Goal: Check status: Check status

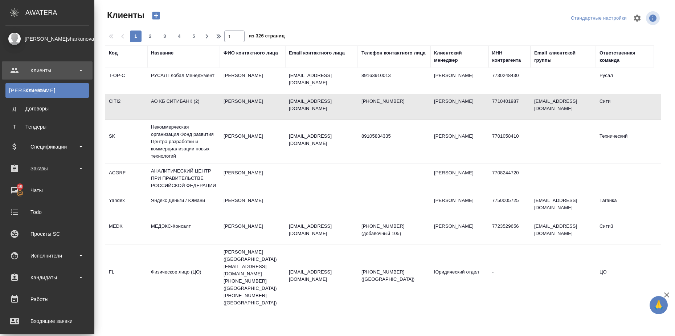
select select "RU"
click at [75, 147] on div "Спецификации" at bounding box center [46, 146] width 83 height 11
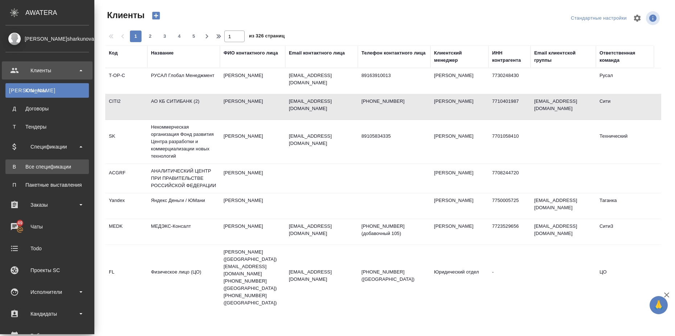
click at [70, 164] on div "Все спецификации" at bounding box center [47, 166] width 76 height 7
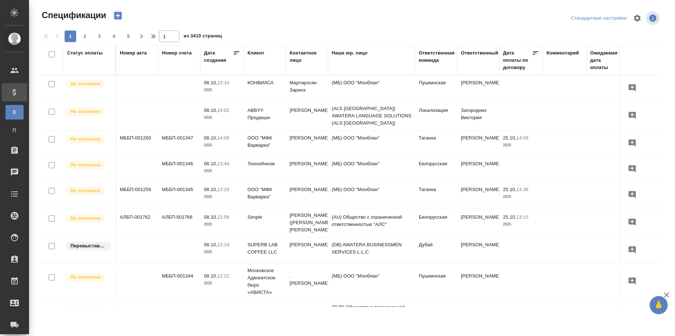
click at [94, 50] on div "Статус оплаты" at bounding box center [85, 52] width 36 height 7
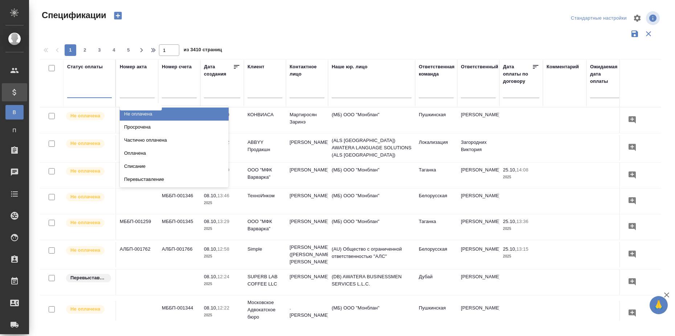
click at [82, 94] on div at bounding box center [89, 90] width 45 height 11
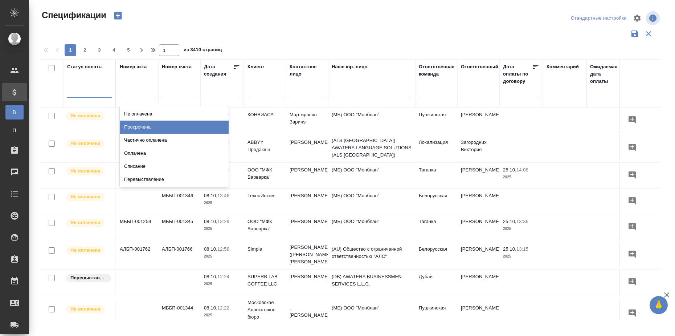
click at [147, 128] on div "Просрочена" at bounding box center [174, 126] width 109 height 13
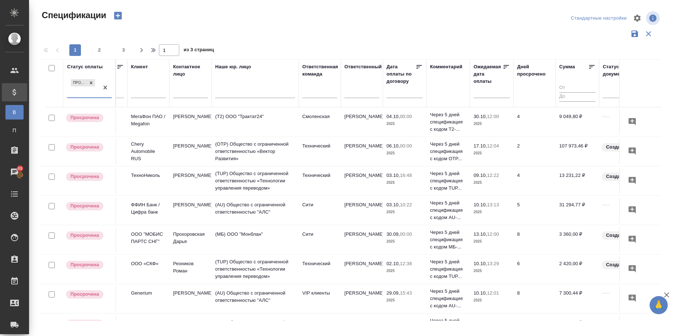
scroll to position [0, 121]
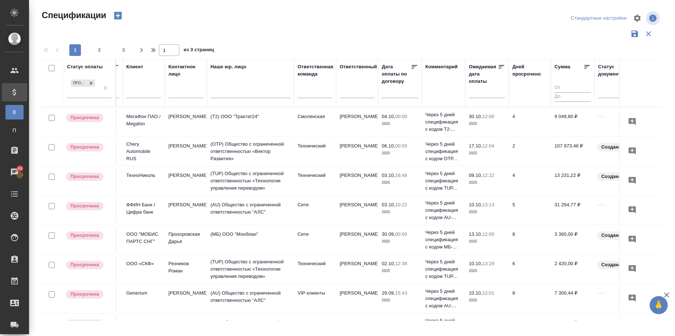
click at [588, 66] on icon at bounding box center [587, 66] width 7 height 7
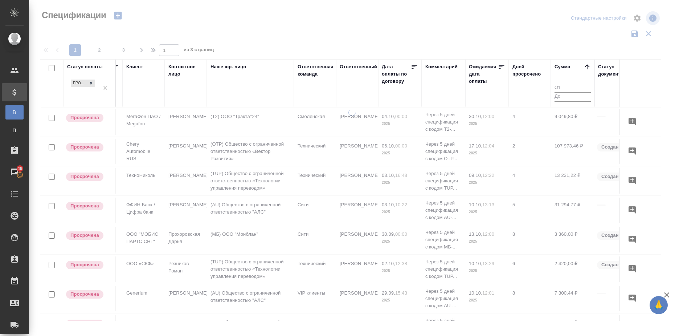
click at [587, 66] on icon at bounding box center [587, 66] width 7 height 7
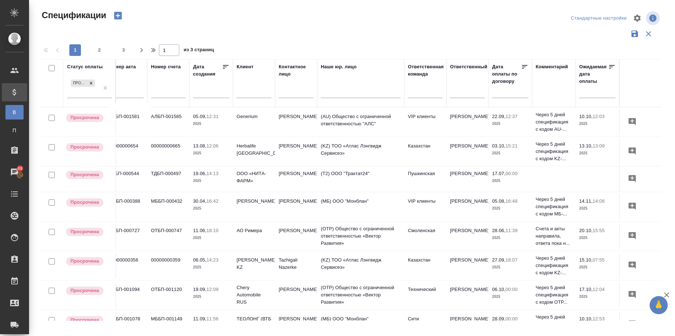
scroll to position [0, 2]
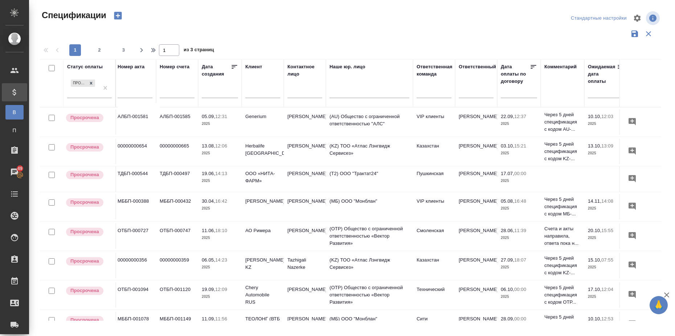
click at [174, 172] on td "ТДБП-000497" at bounding box center [177, 178] width 42 height 25
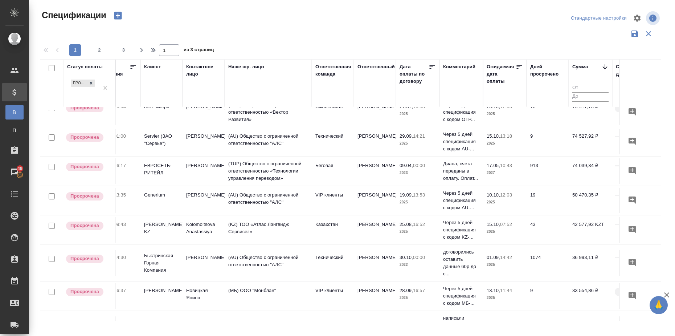
scroll to position [272, 103]
click at [507, 94] on input "text" at bounding box center [507, 92] width 32 height 10
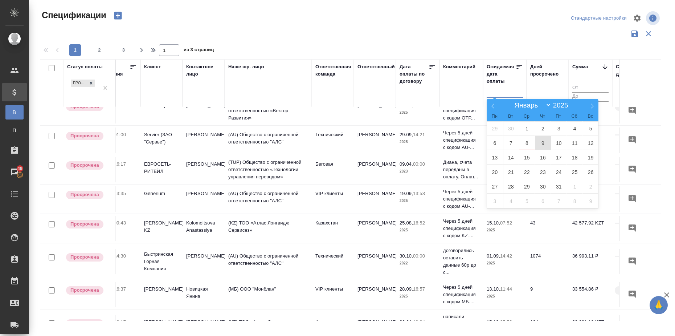
click at [546, 143] on span "9" at bounding box center [543, 143] width 16 height 14
type div "[DATE]T21:00:00.000Z"
click at [494, 106] on icon at bounding box center [492, 105] width 5 height 5
select select "8"
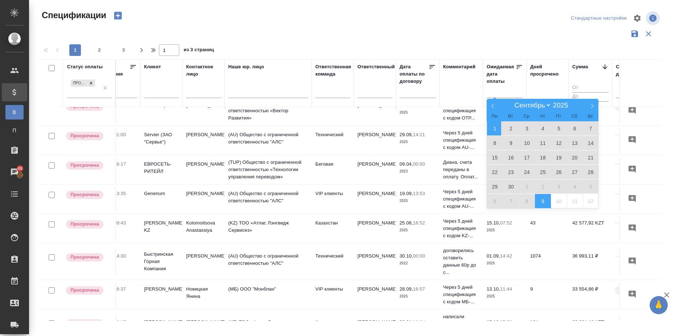
click at [498, 127] on span "1" at bounding box center [495, 128] width 16 height 14
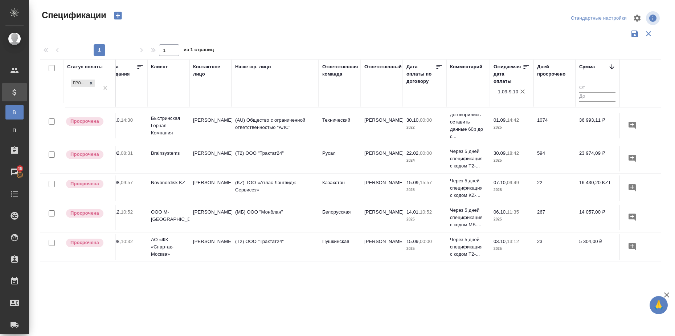
scroll to position [0, 98]
click at [521, 92] on icon "button" at bounding box center [521, 91] width 7 height 7
select select "9"
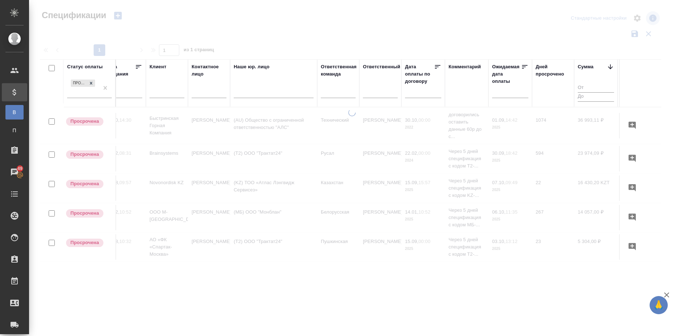
click at [520, 93] on input "text" at bounding box center [512, 92] width 32 height 10
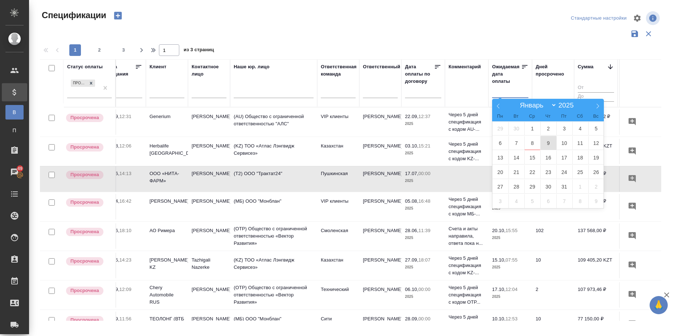
click at [549, 143] on span "9" at bounding box center [548, 143] width 16 height 14
type div "[DATE]T21:00:00.000Z"
click at [496, 106] on icon at bounding box center [498, 105] width 5 height 5
select select "7"
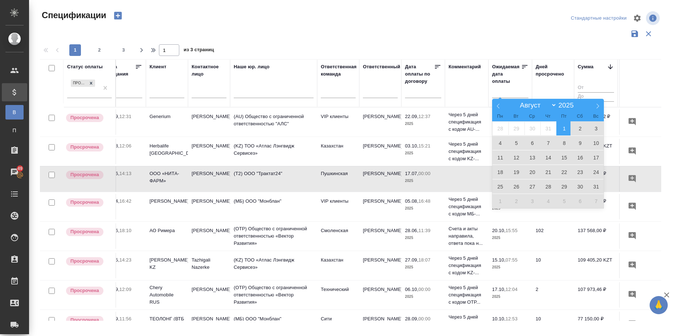
click at [566, 127] on span "1" at bounding box center [564, 128] width 16 height 14
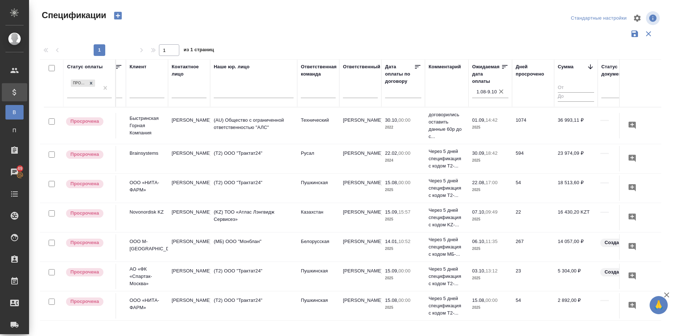
scroll to position [0, 119]
click at [140, 153] on p "Brainsystems" at bounding box center [146, 153] width 35 height 7
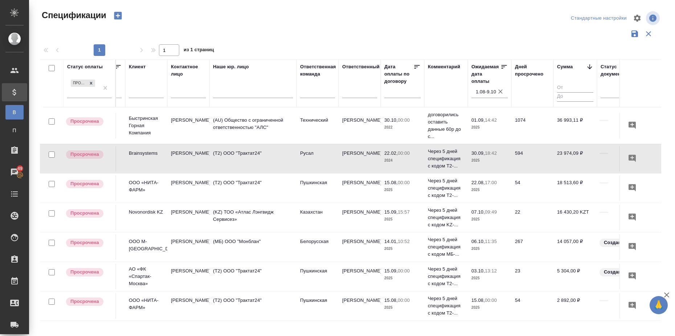
scroll to position [36, 119]
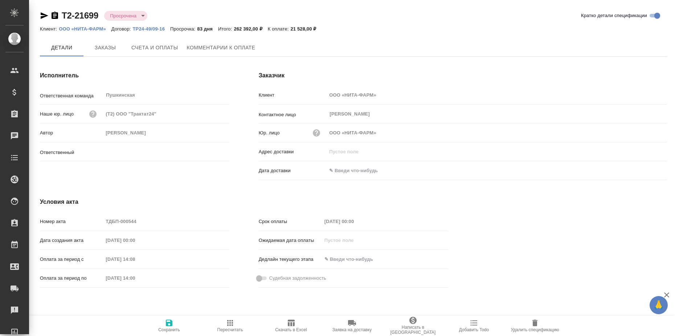
type input "[PERSON_NAME]"
click at [201, 44] on span "Комментарии к оплате" at bounding box center [221, 48] width 69 height 9
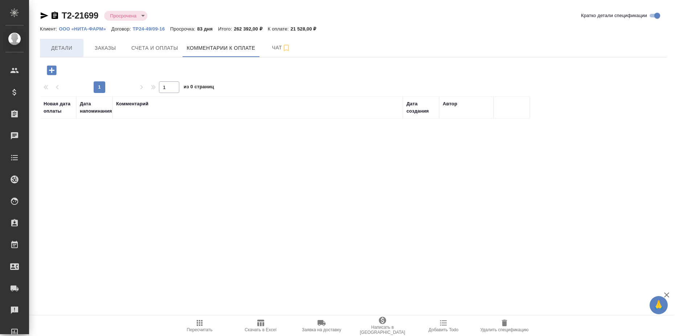
click at [62, 49] on span "Детали" at bounding box center [61, 48] width 35 height 9
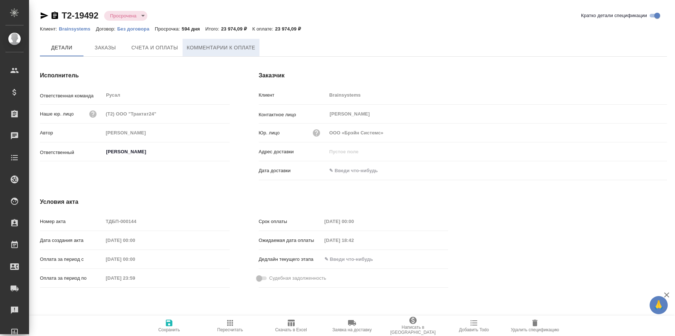
click at [227, 45] on span "Комментарии к оплате" at bounding box center [221, 47] width 69 height 9
